Goal: Task Accomplishment & Management: Manage account settings

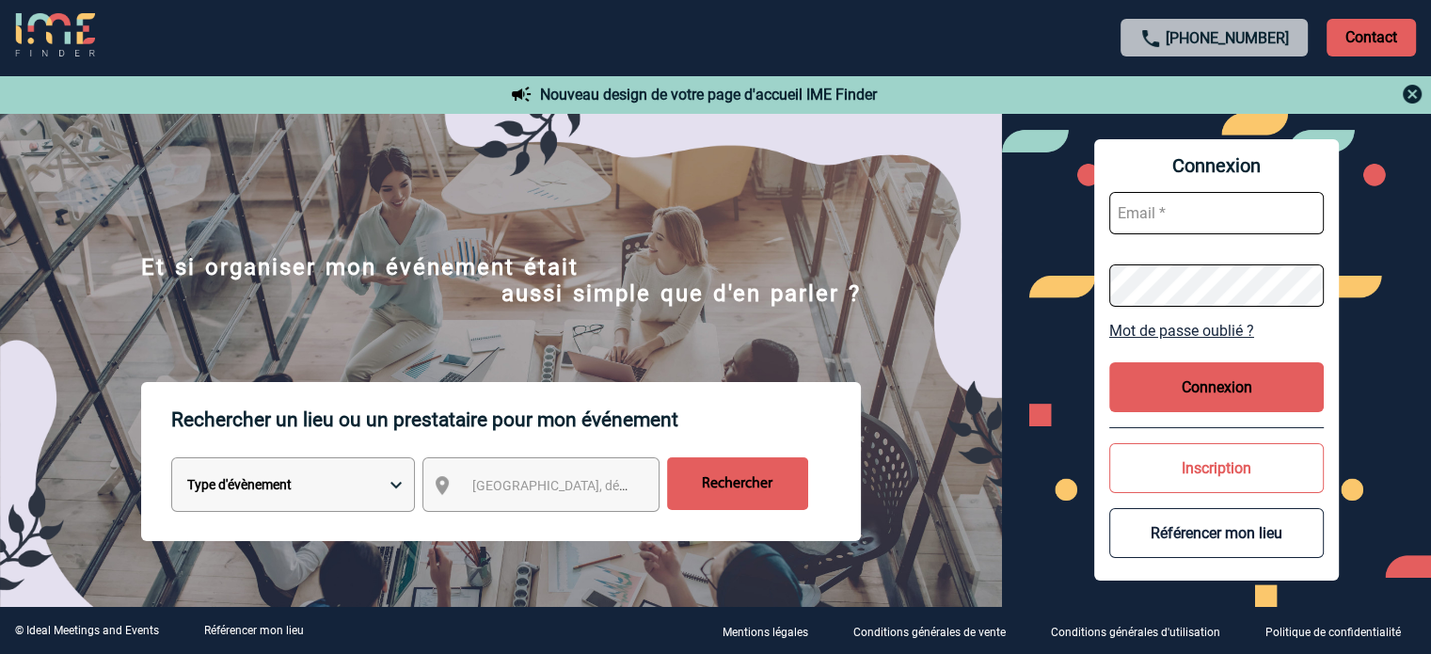
type input "[EMAIL_ADDRESS][DOMAIN_NAME]"
click at [1163, 391] on button "Connexion" at bounding box center [1216, 387] width 214 height 50
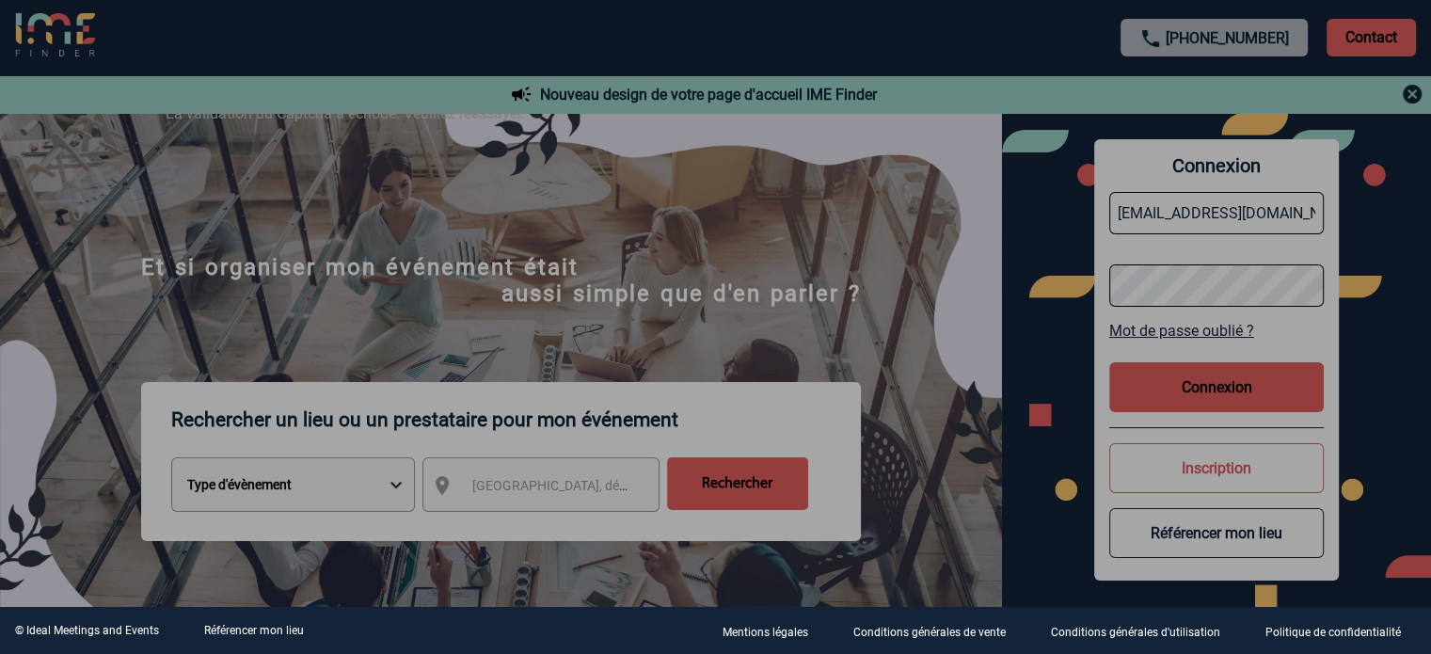
click at [839, 398] on div at bounding box center [715, 327] width 1431 height 654
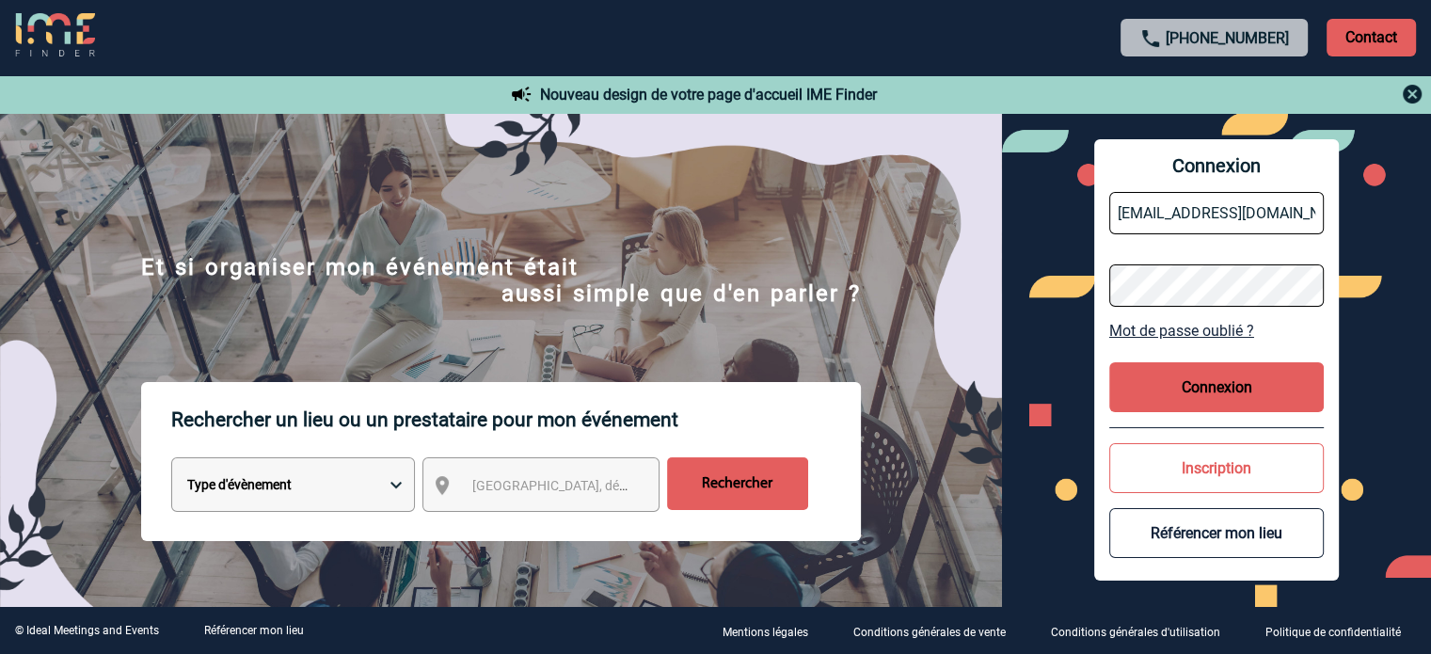
click at [1155, 388] on button "Connexion" at bounding box center [1216, 387] width 214 height 50
